Goal: Information Seeking & Learning: Learn about a topic

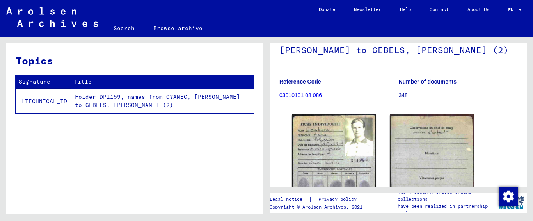
scroll to position [72, 0]
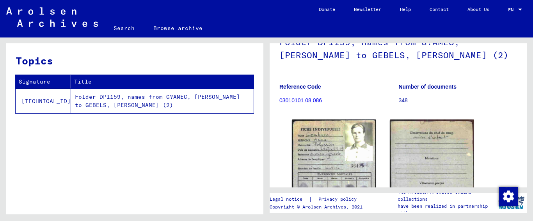
click at [299, 98] on link "03010101 08 086" at bounding box center [301, 100] width 43 height 6
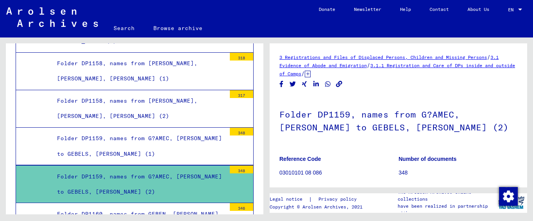
scroll to position [17, 0]
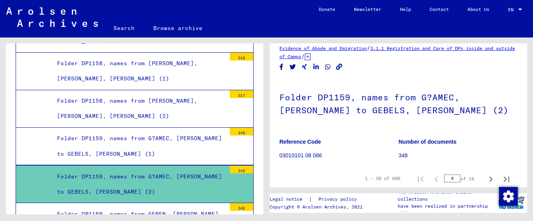
click at [178, 207] on div "Folder DP1160, names from GEBEN, [PERSON_NAME] to [PERSON_NAME] (1)" at bounding box center [138, 222] width 175 height 30
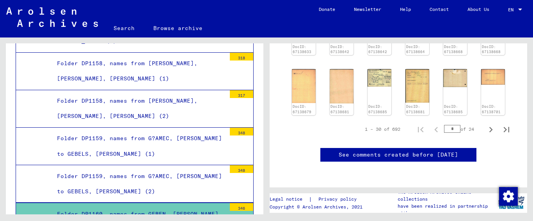
scroll to position [376, 0]
click at [486, 124] on icon "Next page" at bounding box center [491, 129] width 11 height 11
type input "*"
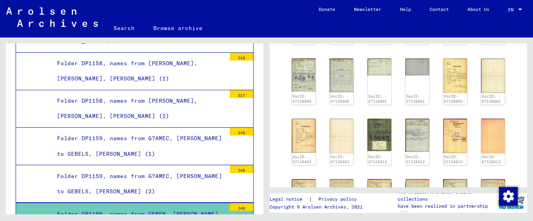
scroll to position [276, 0]
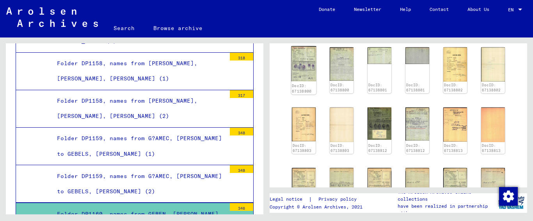
click at [306, 66] on img at bounding box center [303, 63] width 25 height 35
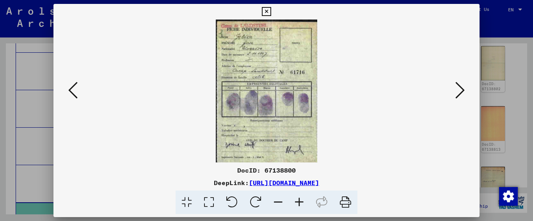
click at [267, 9] on icon at bounding box center [266, 11] width 9 height 9
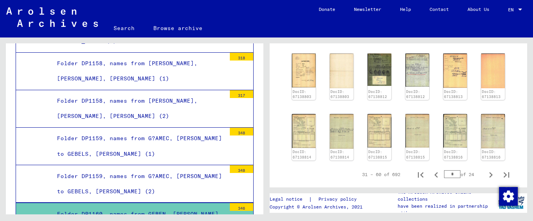
scroll to position [334, 0]
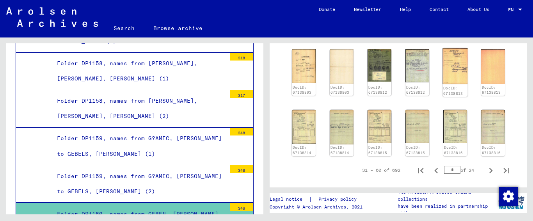
click at [453, 73] on img at bounding box center [455, 66] width 25 height 36
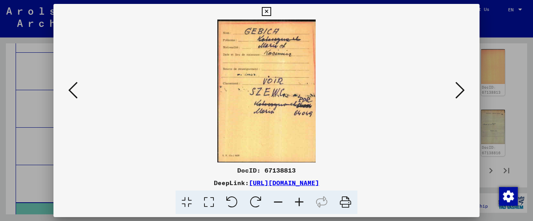
click at [71, 93] on icon at bounding box center [72, 90] width 9 height 19
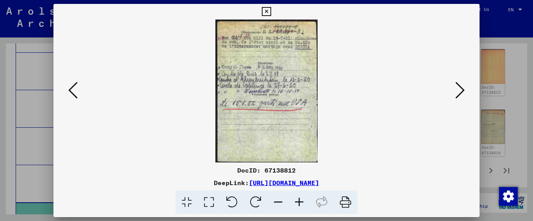
click at [71, 93] on icon at bounding box center [72, 90] width 9 height 19
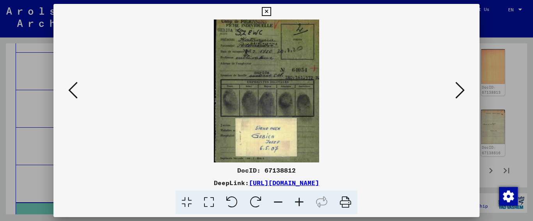
click at [71, 93] on icon at bounding box center [72, 90] width 9 height 19
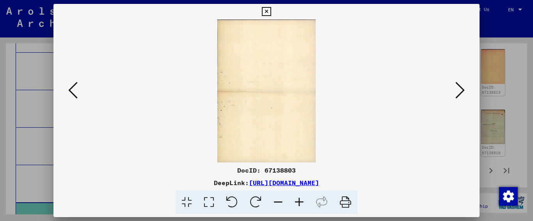
click at [71, 93] on icon at bounding box center [72, 90] width 9 height 19
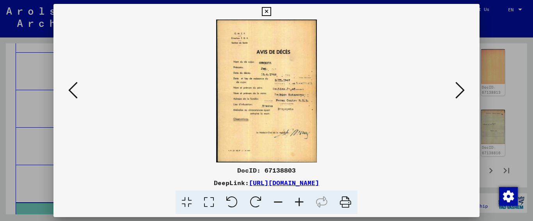
click at [71, 93] on icon at bounding box center [72, 90] width 9 height 19
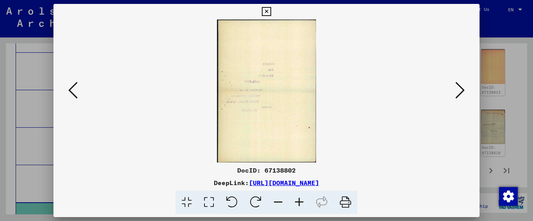
click at [459, 90] on icon at bounding box center [460, 90] width 9 height 19
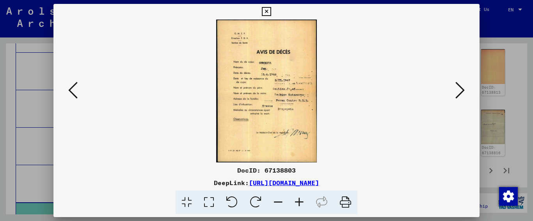
click at [300, 201] on icon at bounding box center [299, 203] width 21 height 24
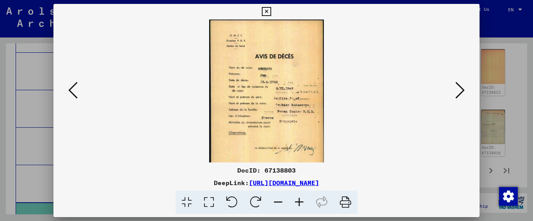
click at [300, 201] on icon at bounding box center [299, 203] width 21 height 24
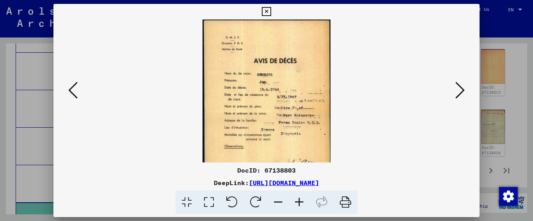
click at [300, 201] on icon at bounding box center [299, 203] width 21 height 24
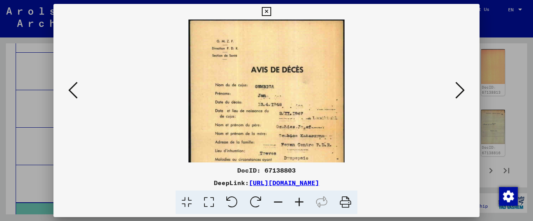
click at [300, 201] on icon at bounding box center [299, 203] width 21 height 24
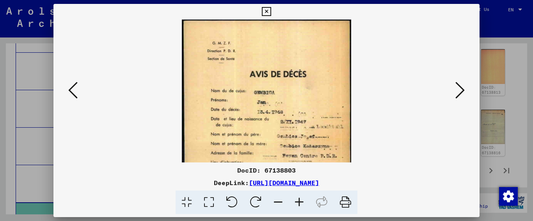
click at [300, 201] on icon at bounding box center [299, 203] width 21 height 24
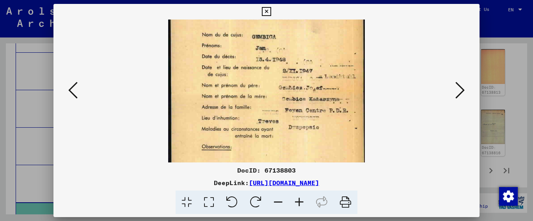
scroll to position [71, 0]
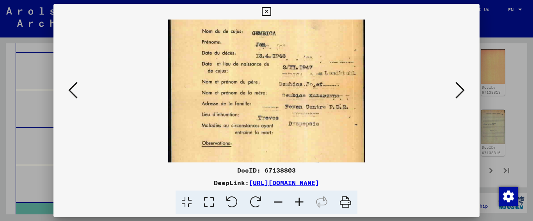
drag, startPoint x: 279, startPoint y: 139, endPoint x: 265, endPoint y: 68, distance: 72.5
click at [265, 68] on img at bounding box center [266, 88] width 197 height 280
click at [460, 91] on icon at bounding box center [460, 90] width 9 height 19
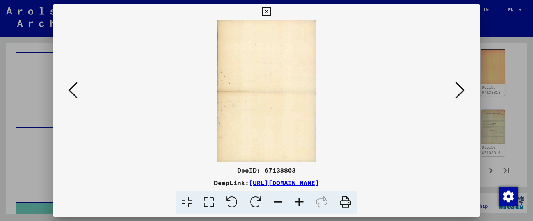
scroll to position [0, 0]
click at [460, 92] on icon at bounding box center [460, 90] width 9 height 19
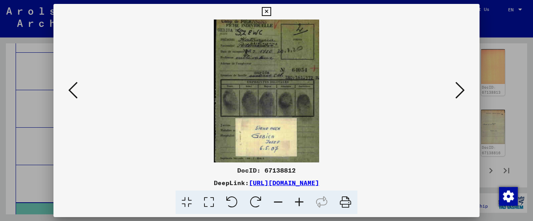
click at [460, 92] on icon at bounding box center [460, 90] width 9 height 19
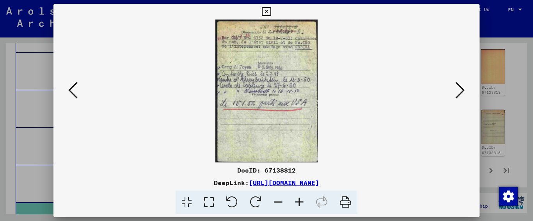
click at [460, 92] on icon at bounding box center [460, 90] width 9 height 19
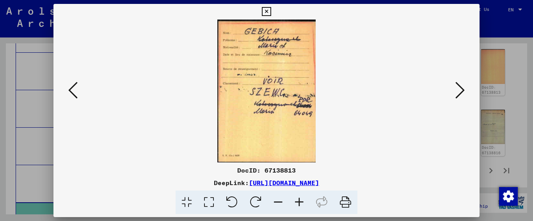
click at [460, 92] on icon at bounding box center [460, 90] width 9 height 19
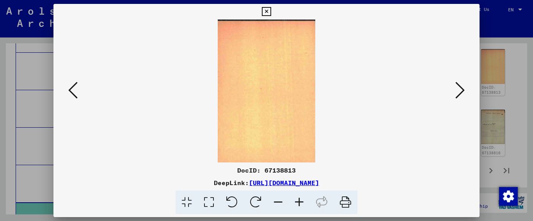
click at [460, 92] on icon at bounding box center [460, 90] width 9 height 19
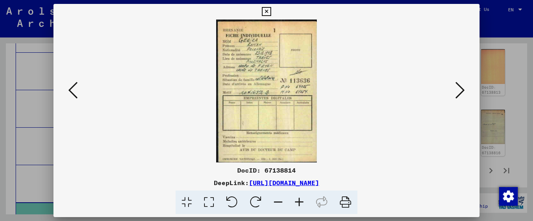
click at [460, 92] on icon at bounding box center [460, 90] width 9 height 19
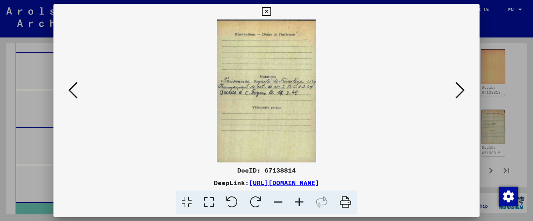
click at [460, 92] on icon at bounding box center [460, 90] width 9 height 19
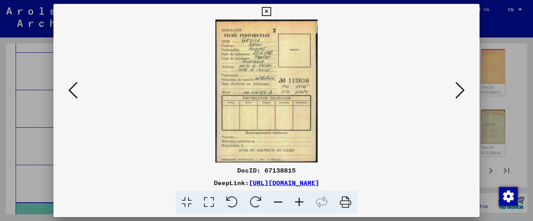
click at [460, 92] on icon at bounding box center [460, 90] width 9 height 19
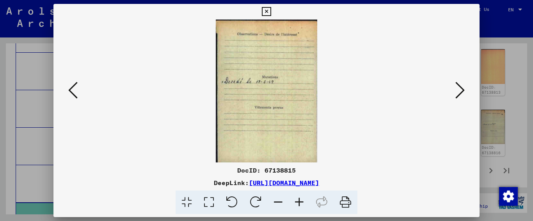
click at [460, 92] on icon at bounding box center [460, 90] width 9 height 19
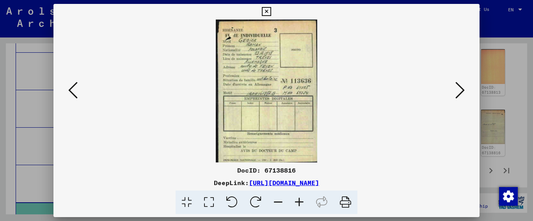
click at [460, 92] on icon at bounding box center [460, 90] width 9 height 19
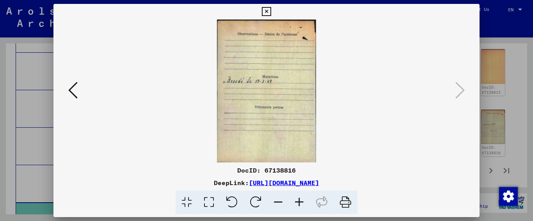
click at [264, 14] on icon at bounding box center [266, 11] width 9 height 9
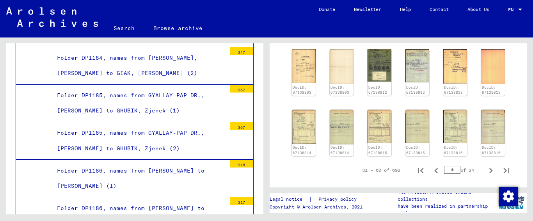
scroll to position [5663, 0]
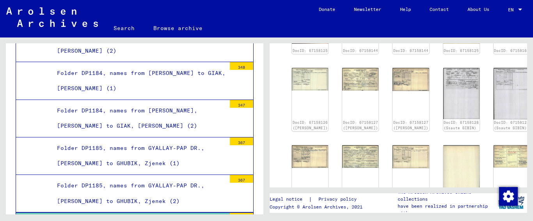
scroll to position [327, 0]
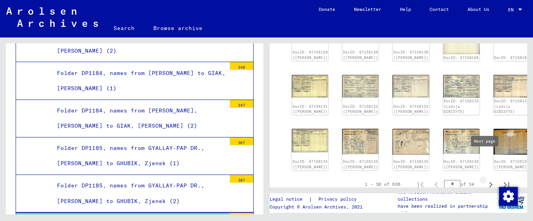
click at [490, 182] on icon "Next page" at bounding box center [492, 184] width 4 height 5
type input "*"
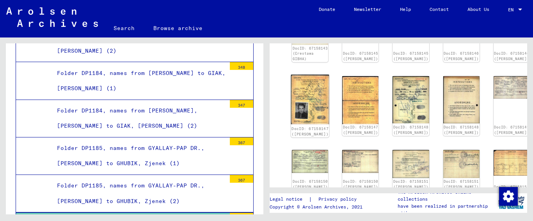
click at [308, 79] on img at bounding box center [310, 100] width 38 height 50
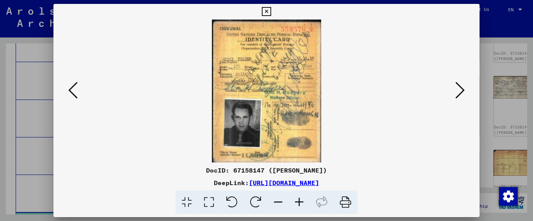
click at [303, 205] on icon at bounding box center [299, 203] width 21 height 24
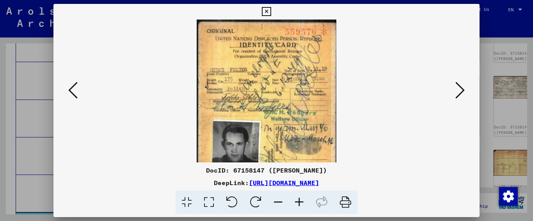
click at [303, 205] on icon at bounding box center [299, 203] width 21 height 24
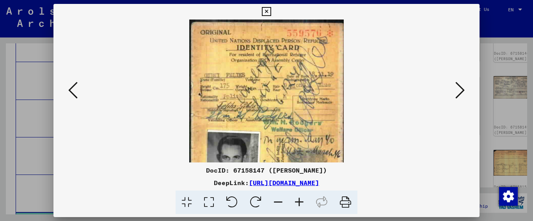
click at [303, 205] on icon at bounding box center [299, 203] width 21 height 24
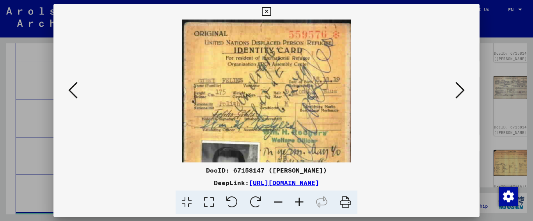
click at [303, 205] on icon at bounding box center [299, 203] width 21 height 24
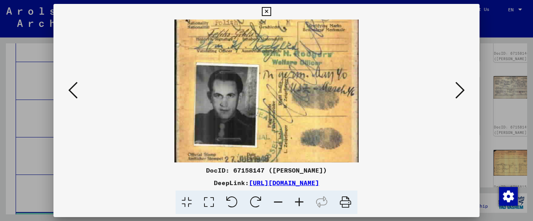
scroll to position [90, 0]
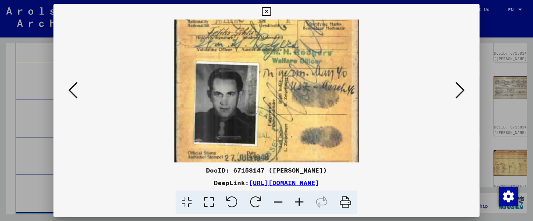
drag, startPoint x: 328, startPoint y: 123, endPoint x: 329, endPoint y: 32, distance: 90.2
click at [329, 32] on img at bounding box center [267, 49] width 185 height 241
click at [264, 14] on icon at bounding box center [266, 11] width 9 height 9
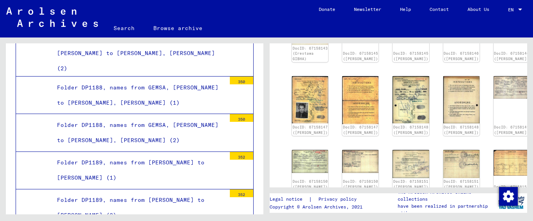
scroll to position [5940, 0]
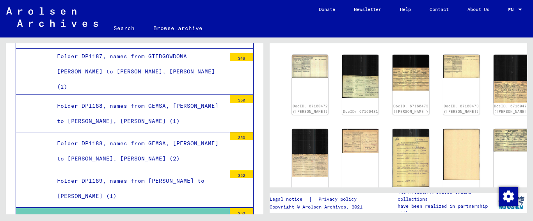
scroll to position [395, 0]
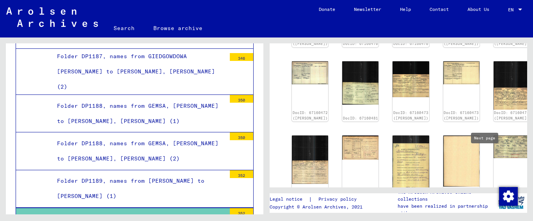
click at [486, 215] on icon "Next page" at bounding box center [491, 220] width 11 height 11
type input "*"
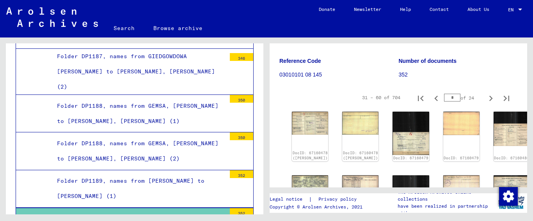
scroll to position [96, 0]
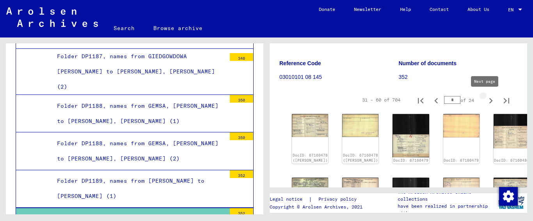
click at [490, 100] on icon "Next page" at bounding box center [492, 100] width 4 height 5
type input "*"
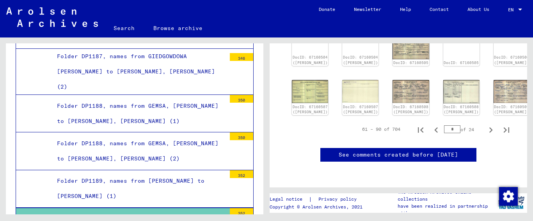
scroll to position [395, 0]
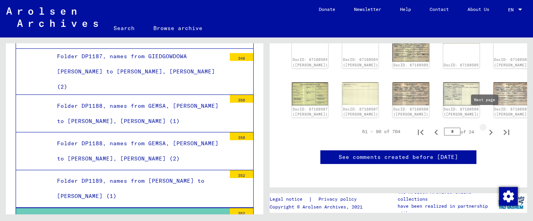
click at [486, 127] on icon "Next page" at bounding box center [491, 132] width 11 height 11
type input "*"
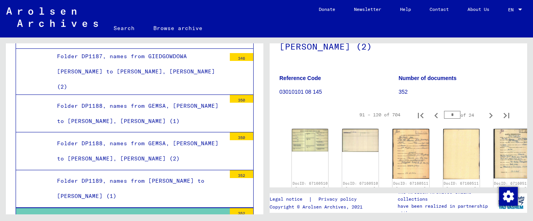
scroll to position [73, 0]
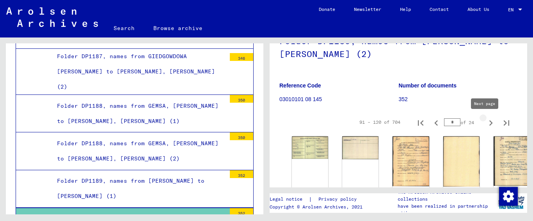
click at [488, 121] on icon "Next page" at bounding box center [491, 123] width 11 height 11
type input "*"
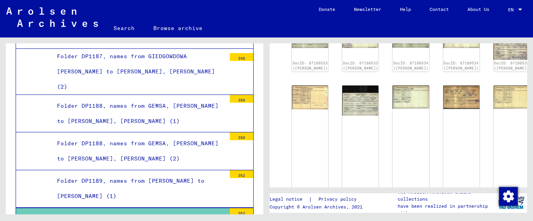
scroll to position [403, 0]
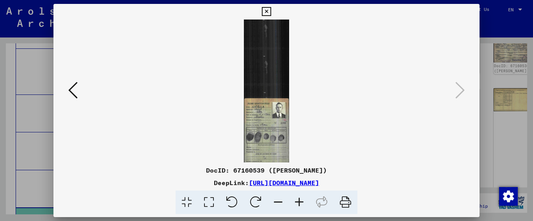
click at [295, 200] on icon at bounding box center [299, 203] width 21 height 24
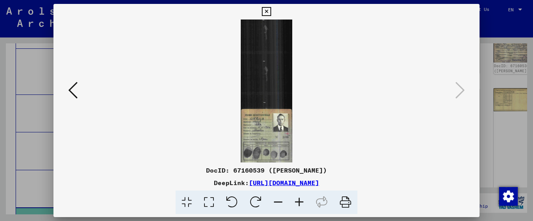
click at [295, 200] on icon at bounding box center [299, 203] width 21 height 24
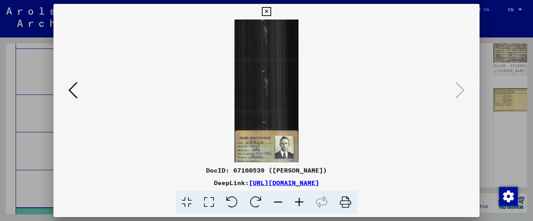
click at [295, 200] on icon at bounding box center [299, 203] width 21 height 24
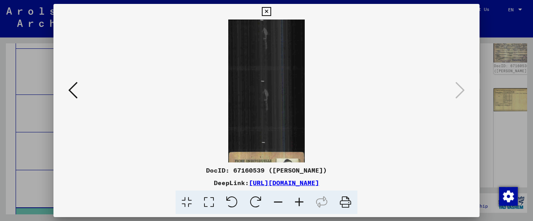
click at [295, 200] on icon at bounding box center [299, 203] width 21 height 24
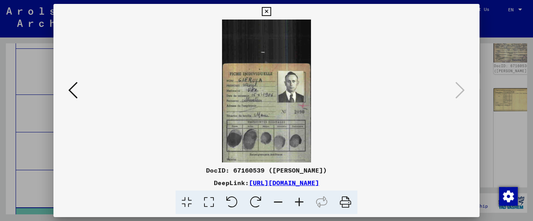
scroll to position [113, 0]
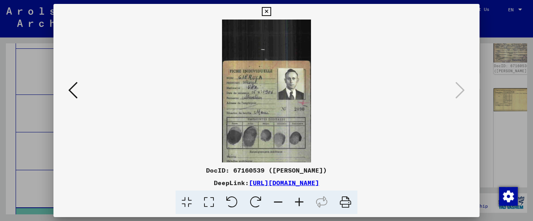
drag, startPoint x: 268, startPoint y: 126, endPoint x: 263, endPoint y: 13, distance: 113.0
click at [263, 13] on div "DocID: 67160539 ([PERSON_NAME]) DeepLink: [URL][DOMAIN_NAME]" at bounding box center [266, 109] width 427 height 210
click at [301, 201] on icon at bounding box center [299, 203] width 21 height 24
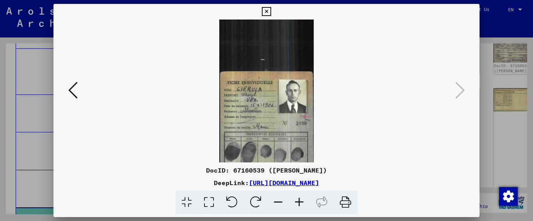
click at [301, 201] on icon at bounding box center [299, 203] width 21 height 24
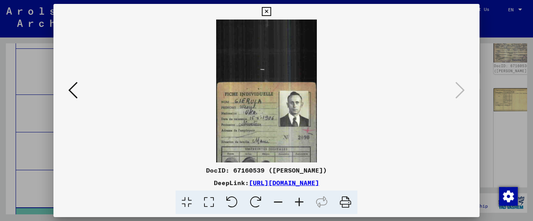
click at [301, 201] on icon at bounding box center [299, 203] width 21 height 24
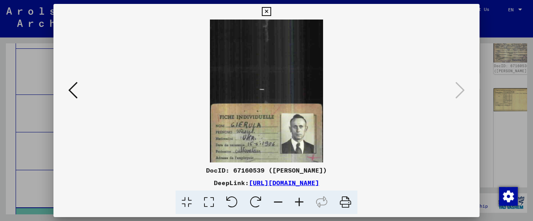
click at [301, 201] on icon at bounding box center [299, 203] width 21 height 24
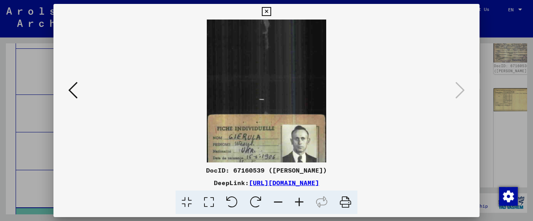
click at [301, 201] on icon at bounding box center [299, 203] width 21 height 24
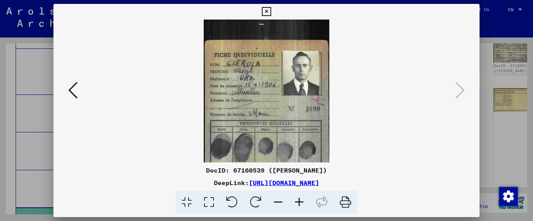
drag, startPoint x: 277, startPoint y: 148, endPoint x: 273, endPoint y: 63, distance: 85.6
click at [273, 63] on img at bounding box center [267, 20] width 126 height 397
click at [298, 201] on icon at bounding box center [299, 203] width 21 height 24
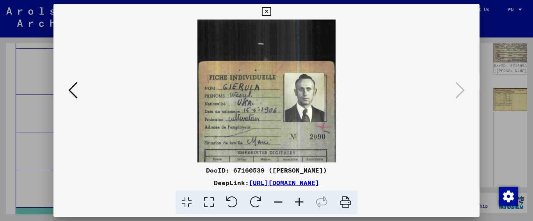
click at [298, 201] on icon at bounding box center [299, 203] width 21 height 24
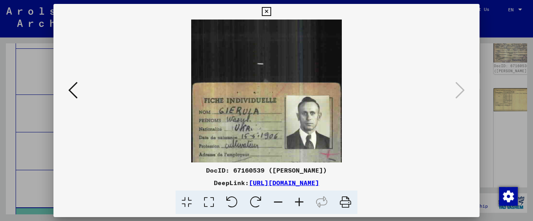
click at [298, 201] on icon at bounding box center [299, 203] width 21 height 24
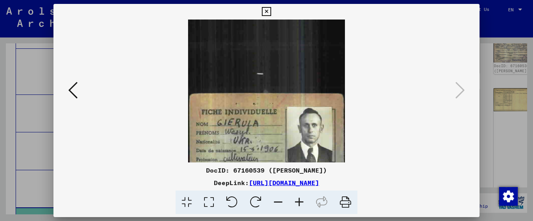
click at [298, 201] on icon at bounding box center [299, 203] width 21 height 24
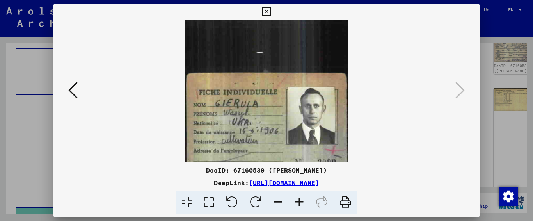
scroll to position [231, 0]
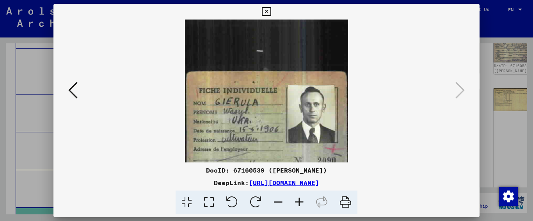
drag, startPoint x: 290, startPoint y: 160, endPoint x: 270, endPoint y: 127, distance: 38.4
click at [270, 127] on img at bounding box center [266, 45] width 163 height 514
click at [266, 11] on icon at bounding box center [266, 11] width 9 height 9
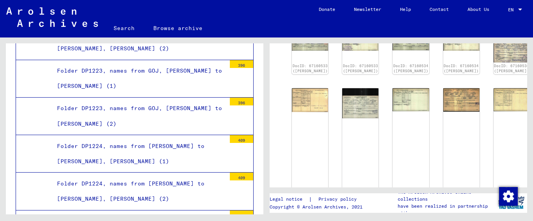
scroll to position [8586, 0]
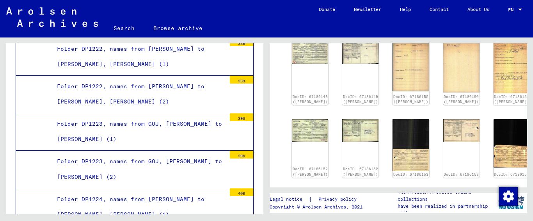
scroll to position [369, 0]
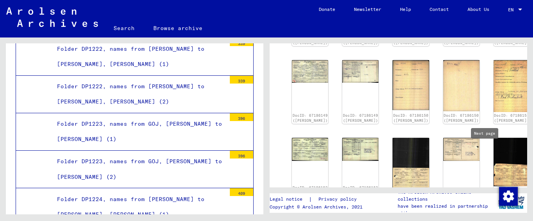
click at [486, 206] on icon "Next page" at bounding box center [491, 211] width 11 height 11
type input "*"
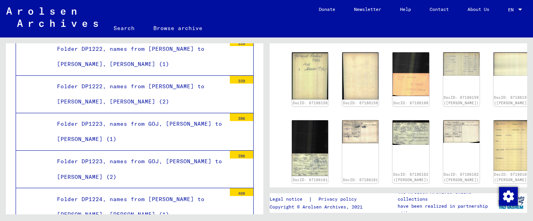
scroll to position [285, 0]
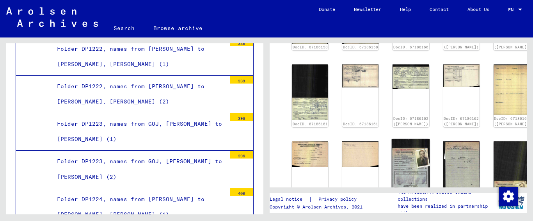
click at [392, 164] on div "DocID: 67186165 ([PERSON_NAME])" at bounding box center [411, 189] width 38 height 101
click at [392, 139] on img at bounding box center [411, 169] width 38 height 61
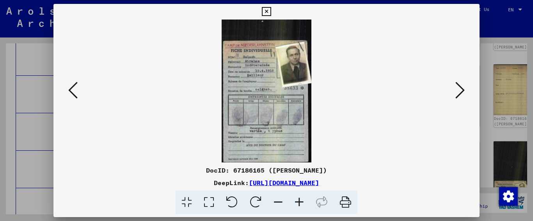
click at [298, 201] on icon at bounding box center [299, 203] width 21 height 24
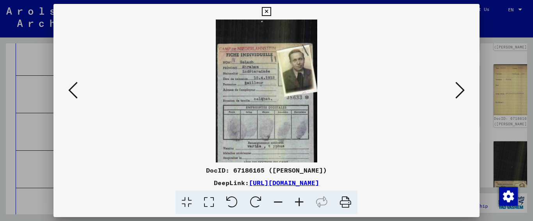
click at [298, 201] on icon at bounding box center [299, 203] width 21 height 24
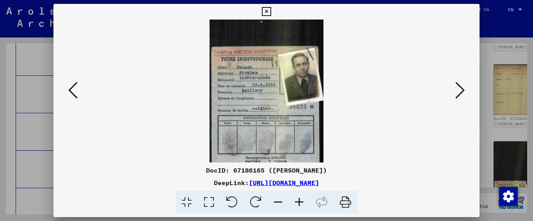
click at [298, 201] on icon at bounding box center [299, 203] width 21 height 24
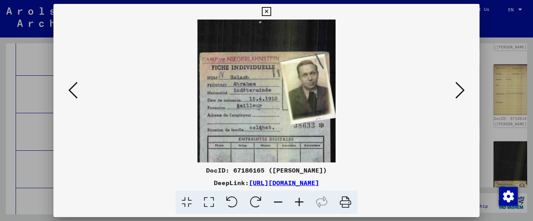
click at [298, 201] on icon at bounding box center [299, 203] width 21 height 24
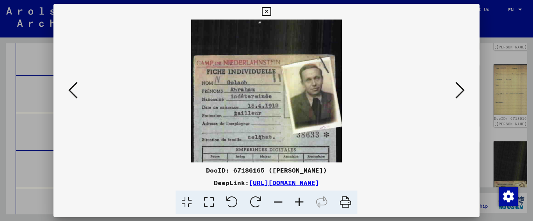
click at [298, 201] on icon at bounding box center [299, 203] width 21 height 24
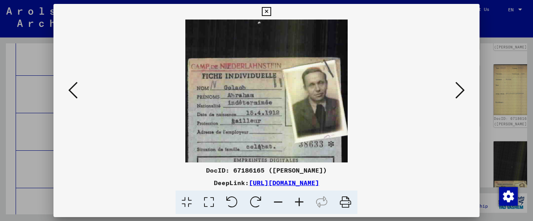
click at [298, 201] on icon at bounding box center [299, 203] width 21 height 24
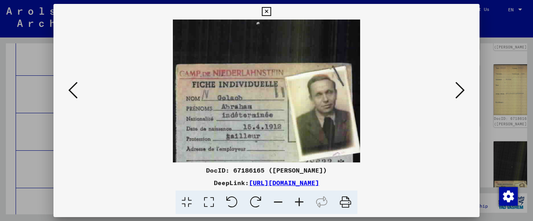
click at [298, 201] on icon at bounding box center [299, 203] width 21 height 24
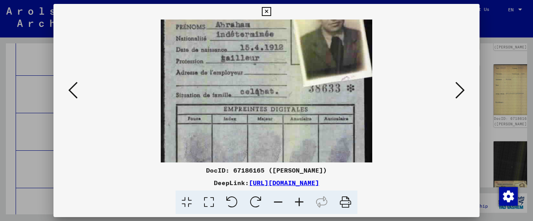
scroll to position [94, 0]
drag, startPoint x: 359, startPoint y: 131, endPoint x: 344, endPoint y: 37, distance: 95.3
click at [344, 37] on img at bounding box center [267, 94] width 212 height 338
click at [455, 99] on button at bounding box center [460, 91] width 14 height 22
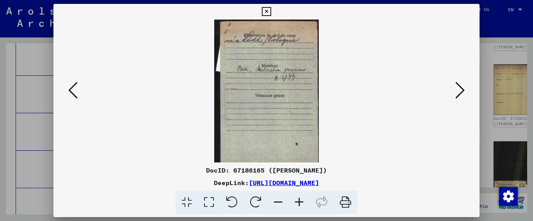
scroll to position [0, 0]
click at [461, 85] on icon at bounding box center [460, 90] width 9 height 19
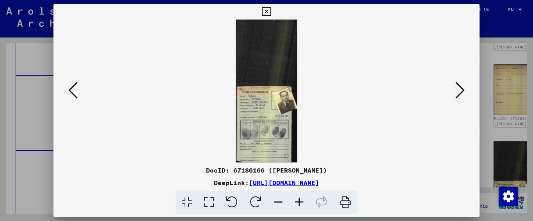
click at [286, 132] on img at bounding box center [267, 91] width 62 height 143
click at [290, 146] on img at bounding box center [267, 91] width 62 height 143
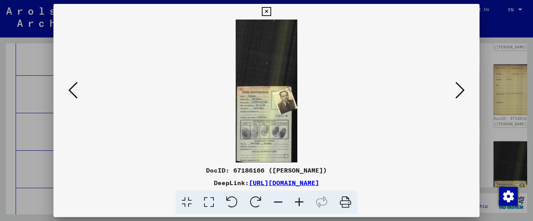
click at [299, 201] on icon at bounding box center [299, 203] width 21 height 24
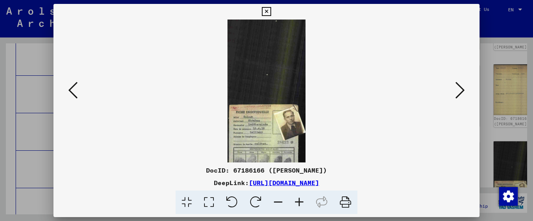
click at [299, 201] on icon at bounding box center [299, 203] width 21 height 24
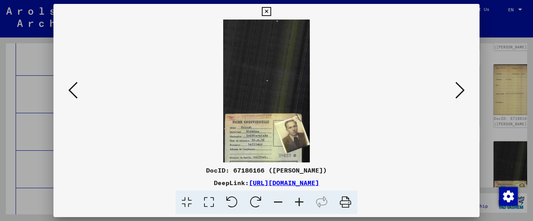
click at [299, 201] on icon at bounding box center [299, 203] width 21 height 24
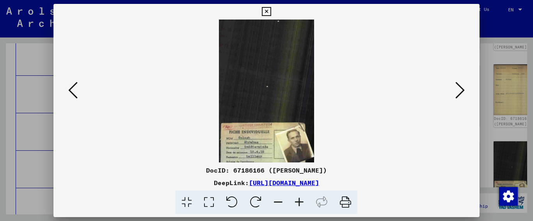
click at [299, 201] on icon at bounding box center [299, 203] width 21 height 24
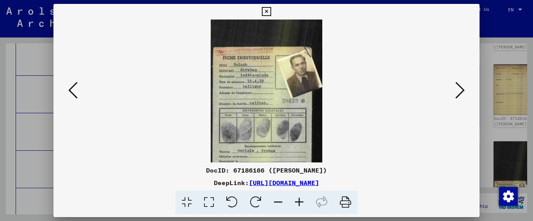
drag, startPoint x: 275, startPoint y: 117, endPoint x: 265, endPoint y: 33, distance: 84.5
click at [265, 33] on img at bounding box center [267, 55] width 112 height 260
click at [299, 205] on icon at bounding box center [299, 203] width 21 height 24
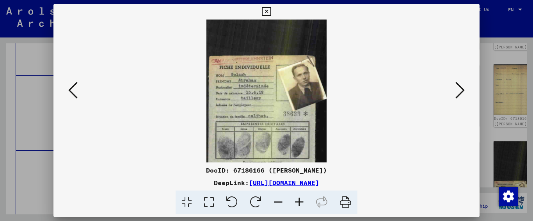
click at [299, 205] on icon at bounding box center [299, 203] width 21 height 24
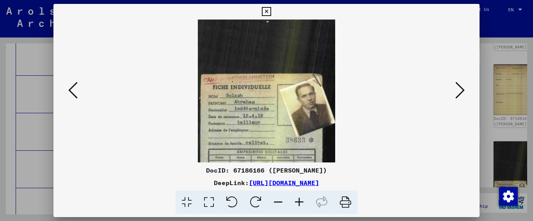
click at [299, 205] on icon at bounding box center [299, 203] width 21 height 24
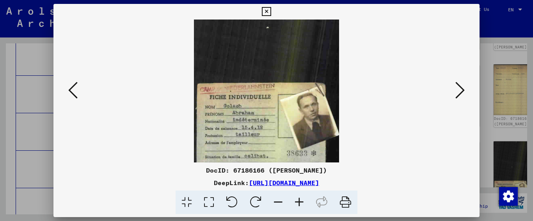
click at [299, 205] on icon at bounding box center [299, 203] width 21 height 24
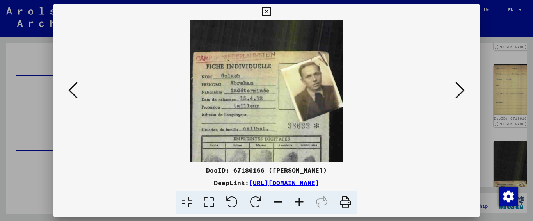
scroll to position [139, 0]
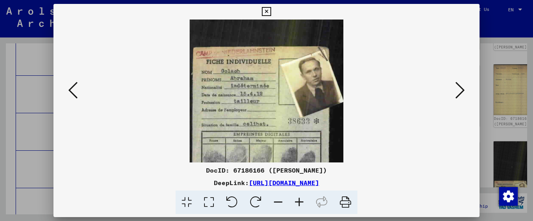
drag, startPoint x: 259, startPoint y: 117, endPoint x: 252, endPoint y: 71, distance: 46.3
click at [252, 71] on img at bounding box center [267, 59] width 154 height 358
click at [265, 9] on icon at bounding box center [266, 11] width 9 height 9
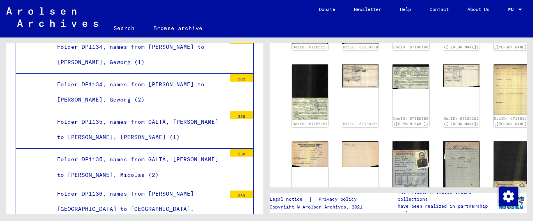
scroll to position [0, 0]
